Goal: Task Accomplishment & Management: Use online tool/utility

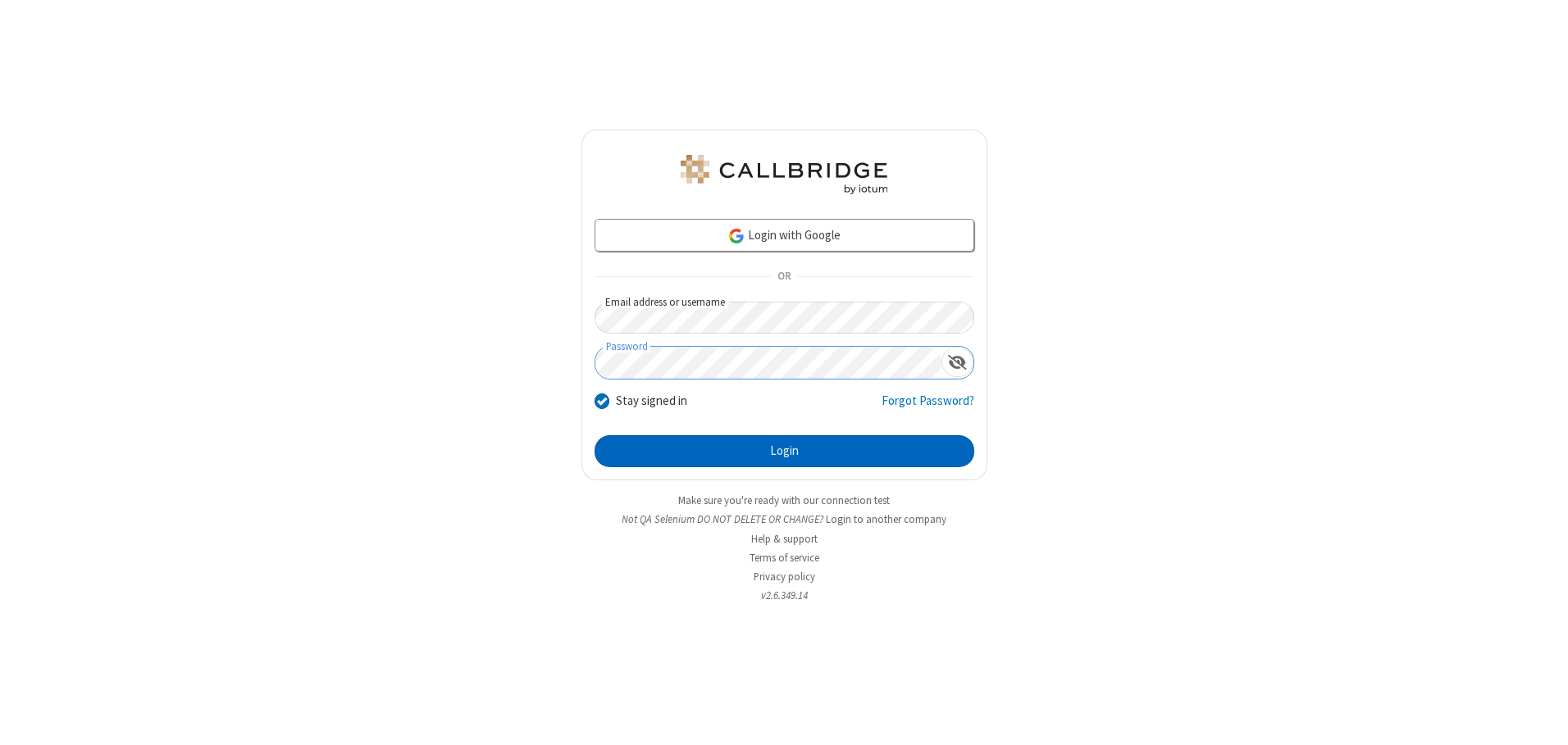
click at [784, 451] on button "Login" at bounding box center [784, 452] width 380 height 33
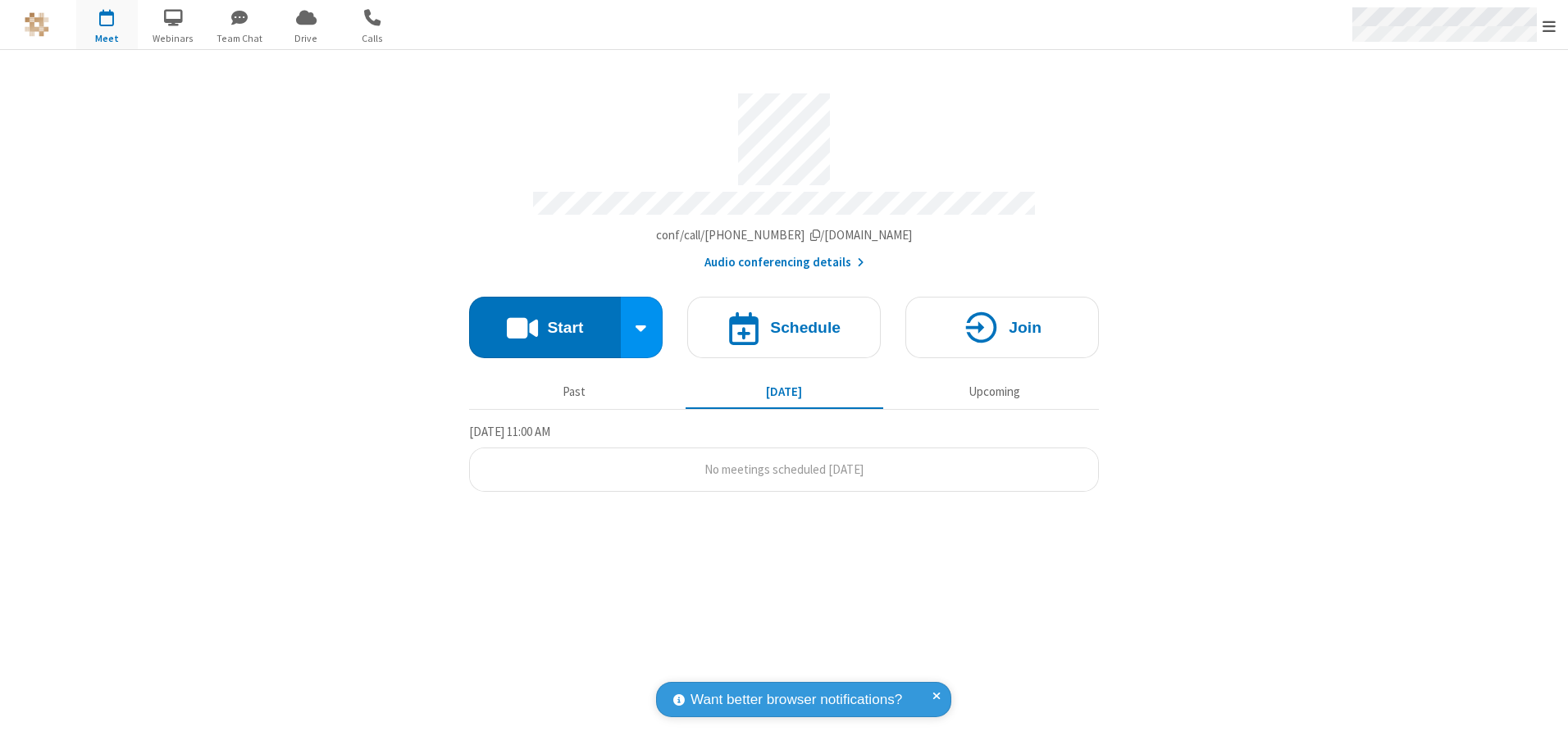
click at [1549, 25] on span "Open menu" at bounding box center [1549, 26] width 13 height 16
click at [106, 24] on span "button" at bounding box center [106, 17] width 61 height 28
click at [784, 321] on h4 "Schedule" at bounding box center [804, 327] width 70 height 16
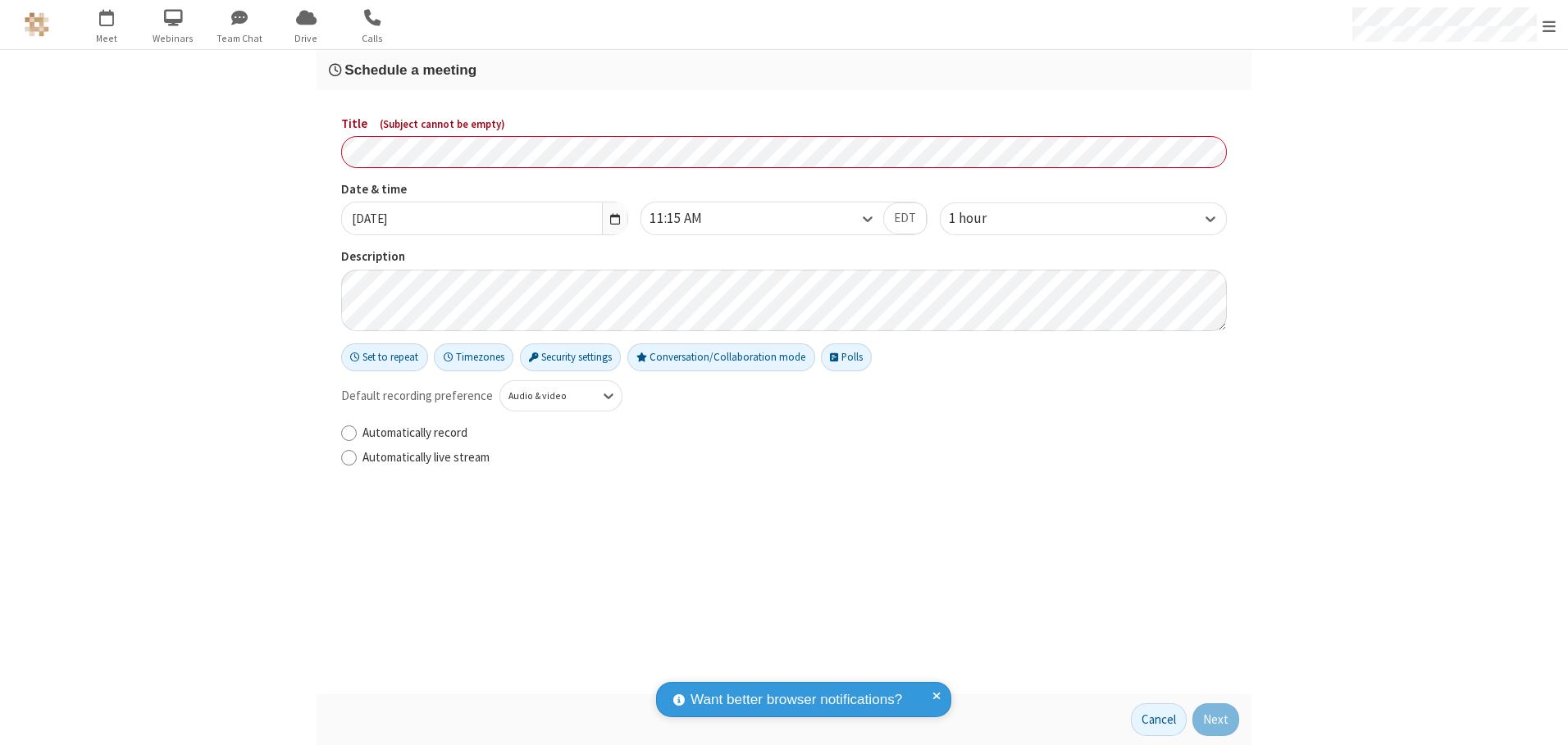
click at [784, 70] on h3 "Schedule a meeting" at bounding box center [784, 70] width 910 height 16
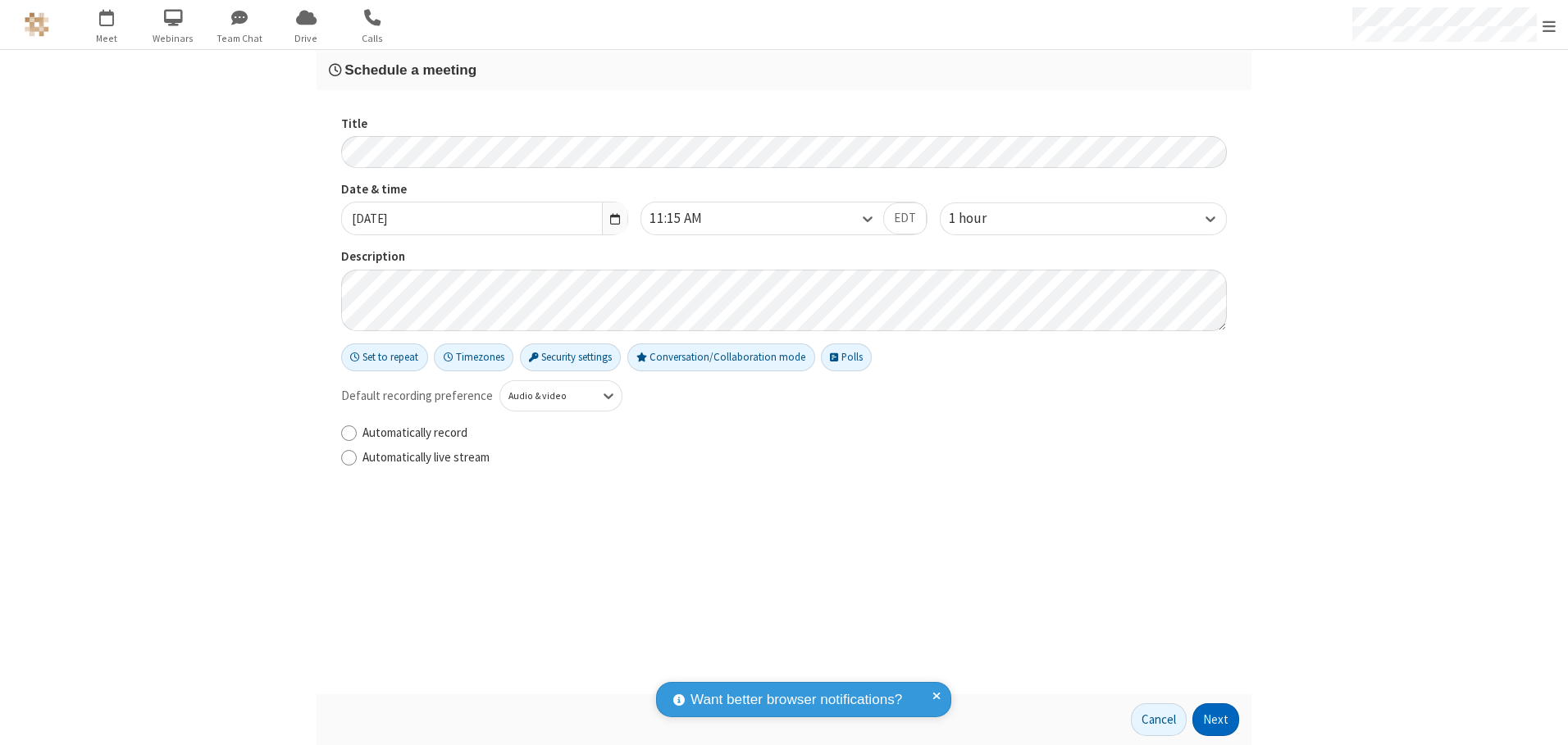
click at [1216, 720] on button "Next" at bounding box center [1216, 720] width 47 height 33
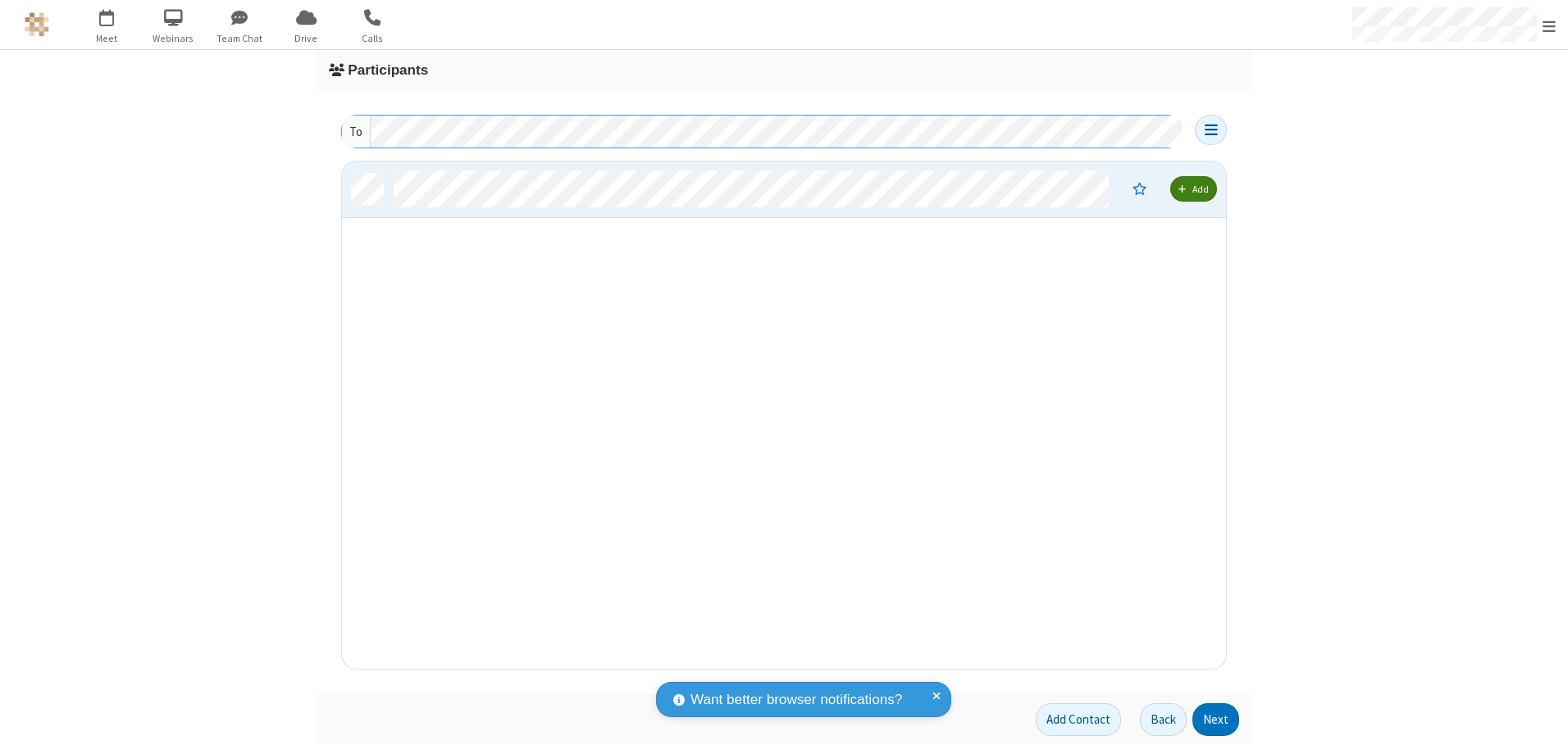
scroll to position [495, 872]
click at [1216, 720] on button "Next" at bounding box center [1216, 720] width 47 height 33
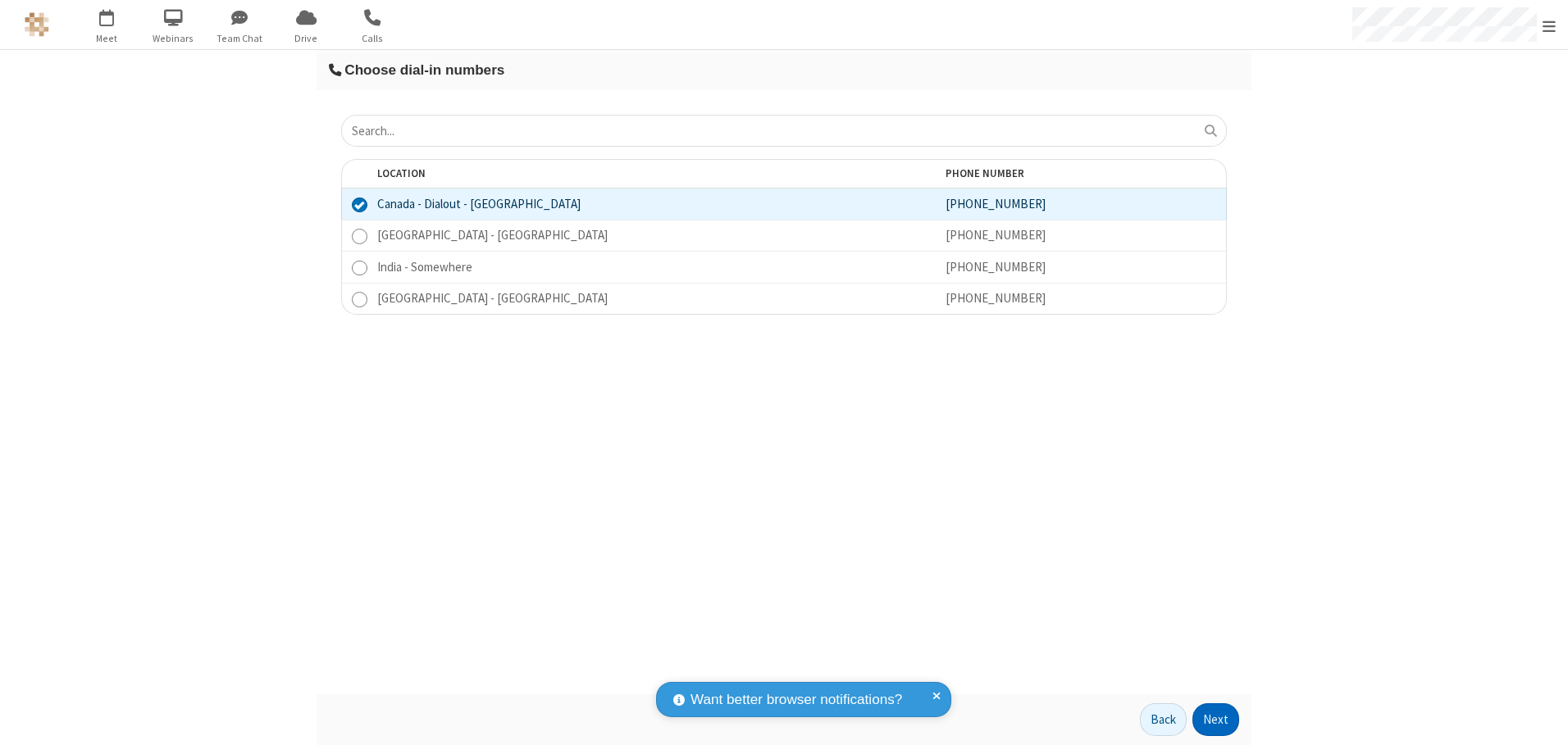
click at [1216, 720] on button "Next" at bounding box center [1216, 720] width 47 height 33
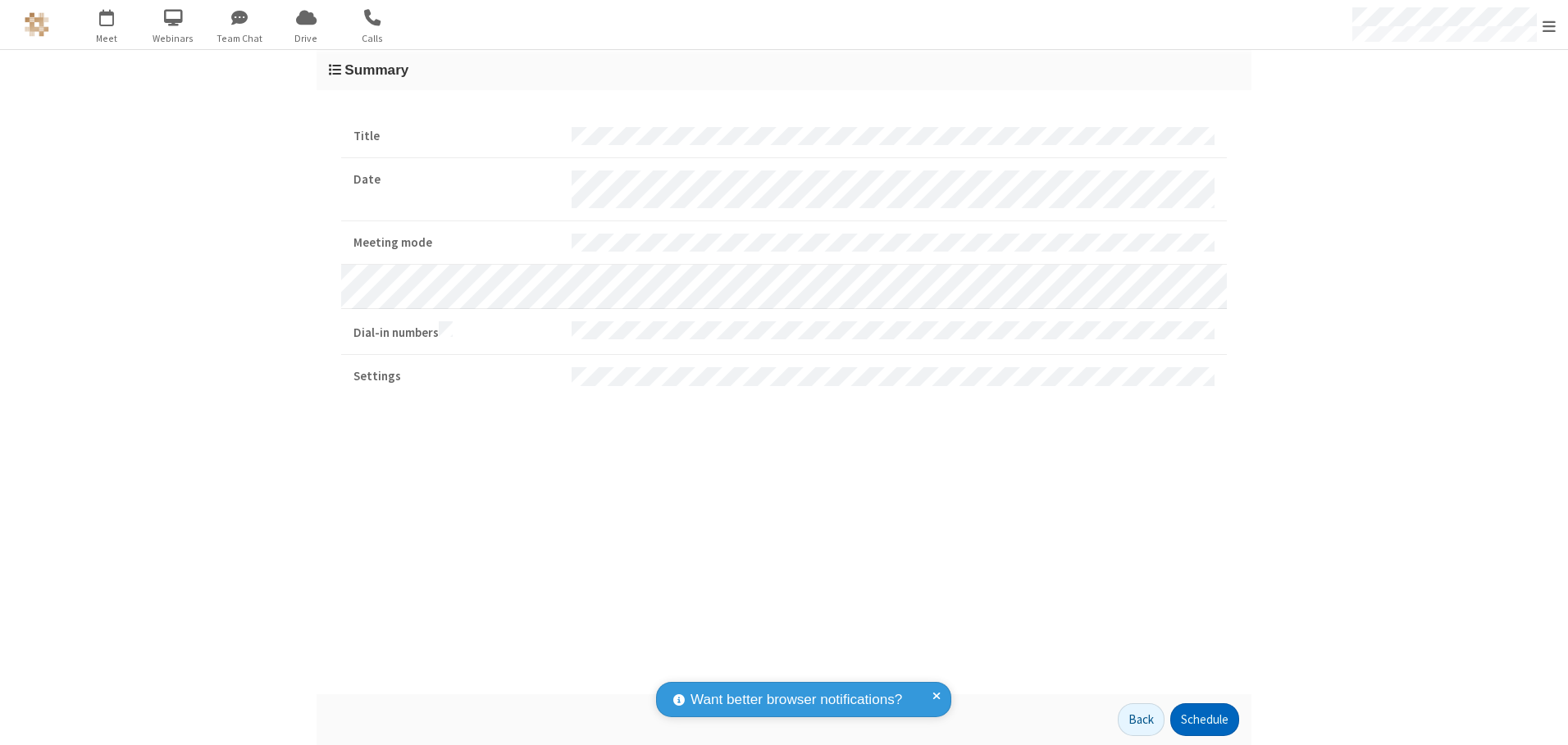
click at [1203, 720] on button "Schedule" at bounding box center [1205, 720] width 69 height 33
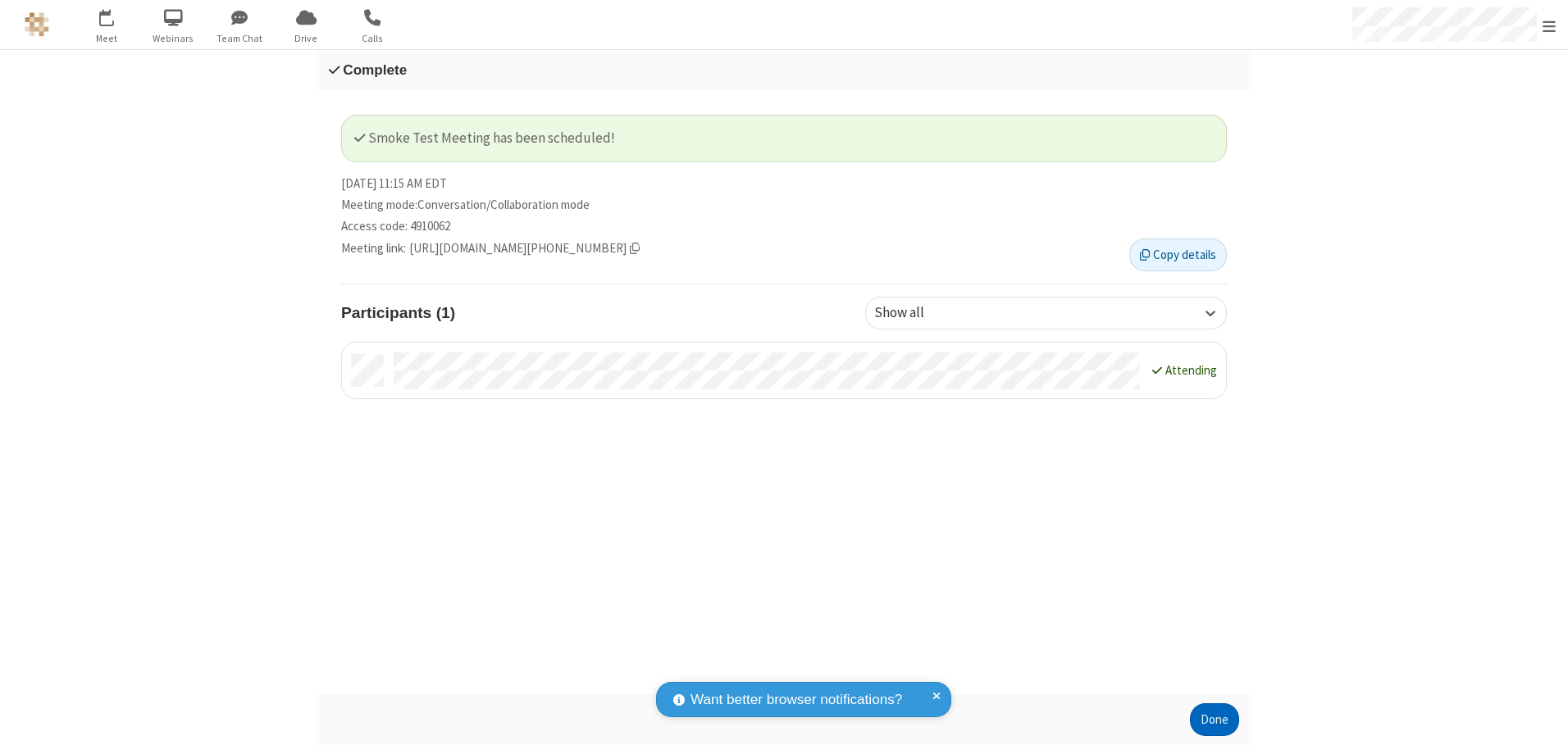
click at [1215, 720] on button "Done" at bounding box center [1214, 720] width 49 height 33
